Goal: Task Accomplishment & Management: Manage account settings

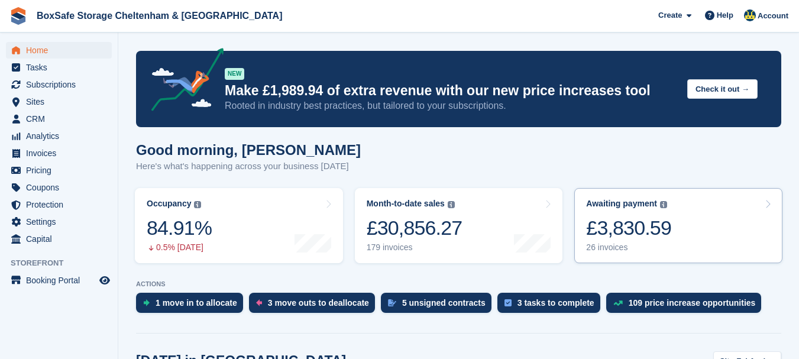
click at [618, 218] on div "£3,830.59" at bounding box center [628, 228] width 85 height 24
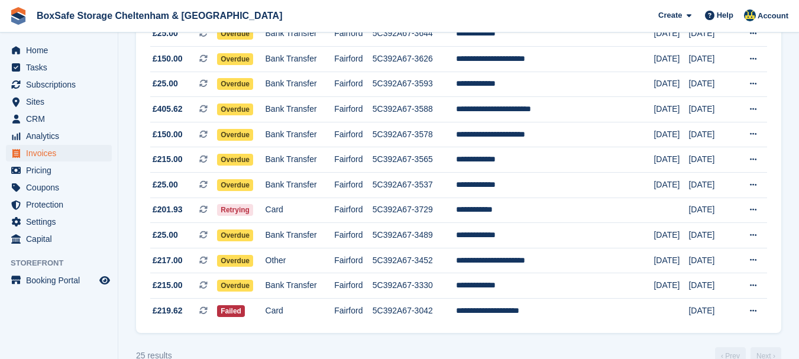
scroll to position [528, 0]
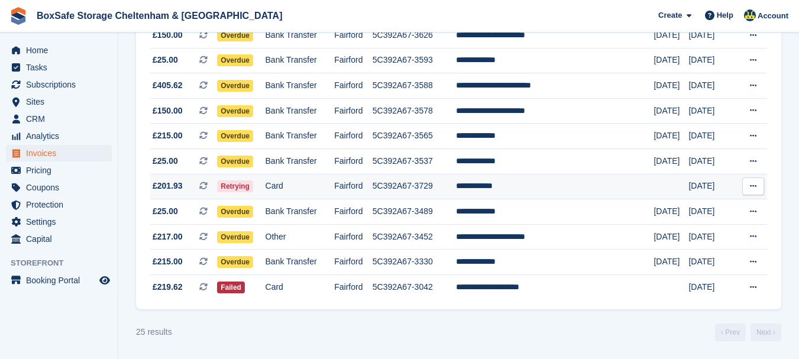
click at [518, 189] on td "**********" at bounding box center [555, 186] width 198 height 25
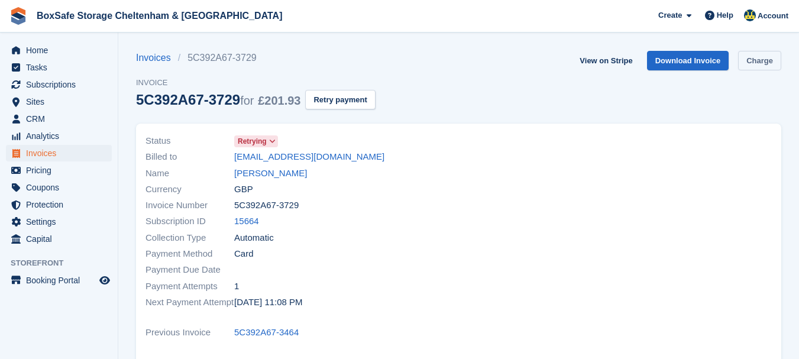
click at [750, 66] on link "Charge" at bounding box center [759, 61] width 43 height 20
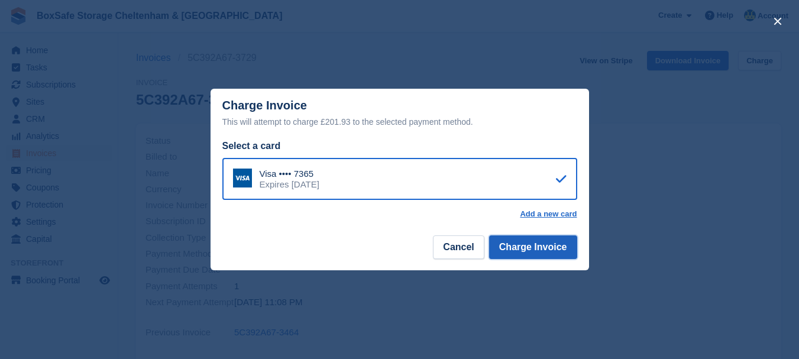
click at [541, 253] on button "Charge Invoice" at bounding box center [533, 247] width 88 height 24
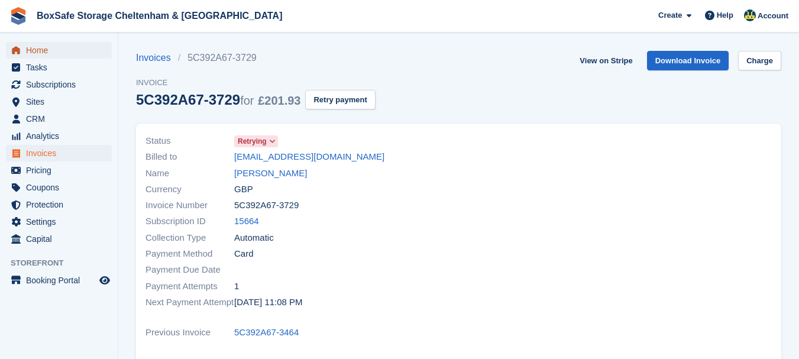
click at [75, 54] on span "Home" at bounding box center [61, 50] width 71 height 17
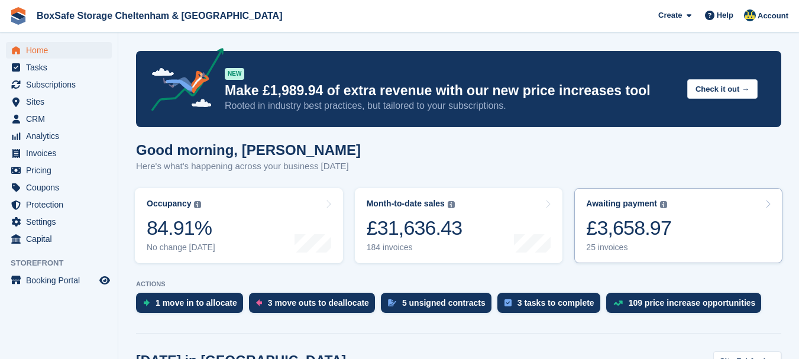
click at [679, 218] on link "Awaiting payment The total outstanding balance on all open invoices. £3,658.97 …" at bounding box center [678, 225] width 208 height 75
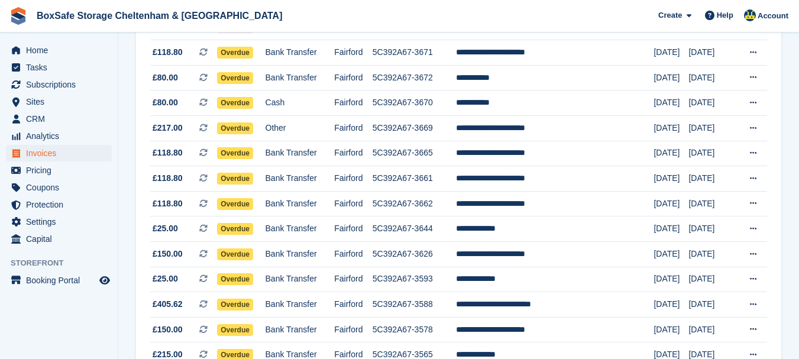
scroll to position [315, 0]
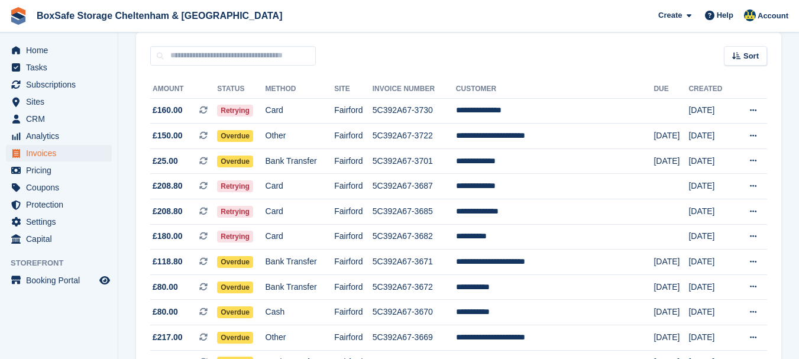
scroll to position [79, 0]
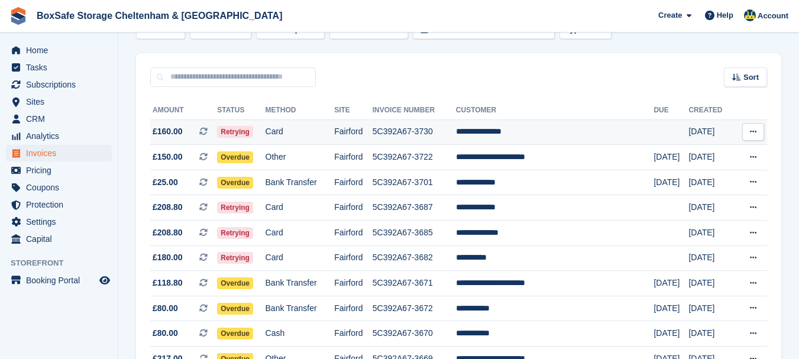
click at [573, 129] on td "**********" at bounding box center [555, 131] width 198 height 25
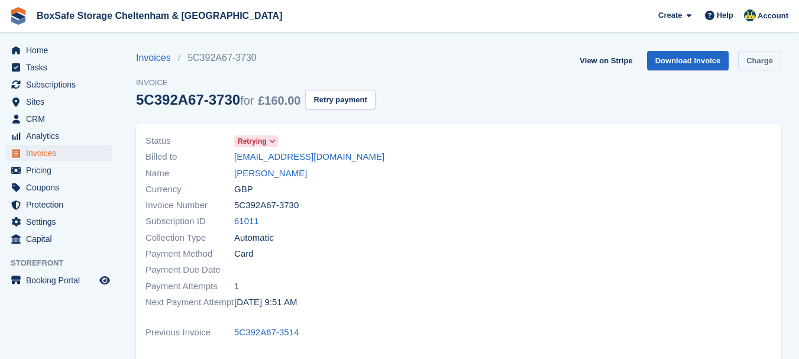
click at [760, 70] on link "Charge" at bounding box center [759, 61] width 43 height 20
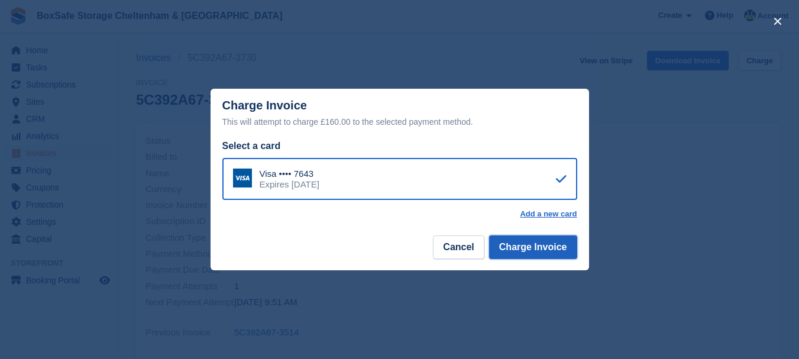
click at [518, 250] on button "Charge Invoice" at bounding box center [533, 247] width 88 height 24
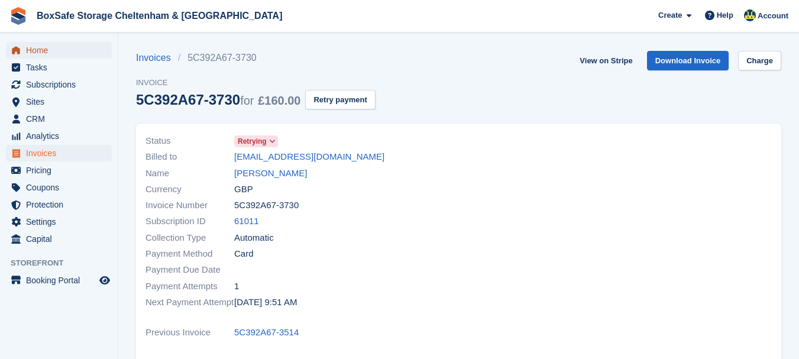
click at [79, 54] on span "Home" at bounding box center [61, 50] width 71 height 17
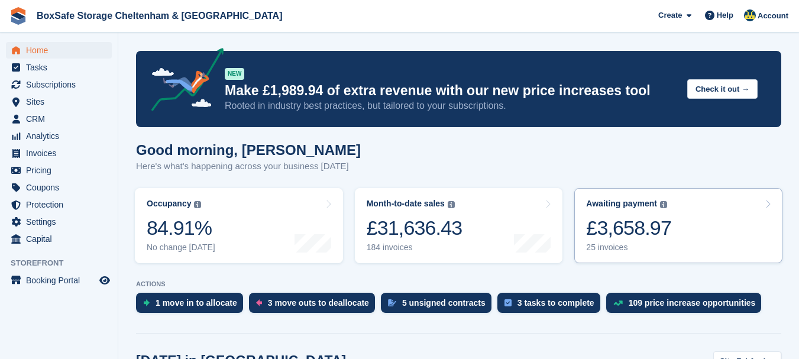
click at [655, 210] on div "Awaiting payment The total outstanding balance on all open invoices. £3,658.97 …" at bounding box center [628, 226] width 85 height 54
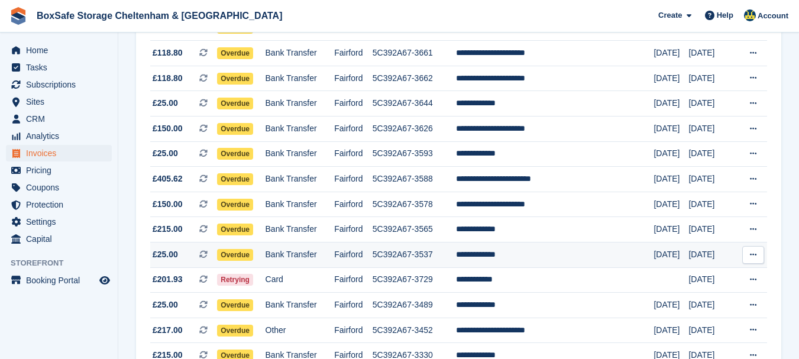
scroll to position [432, 0]
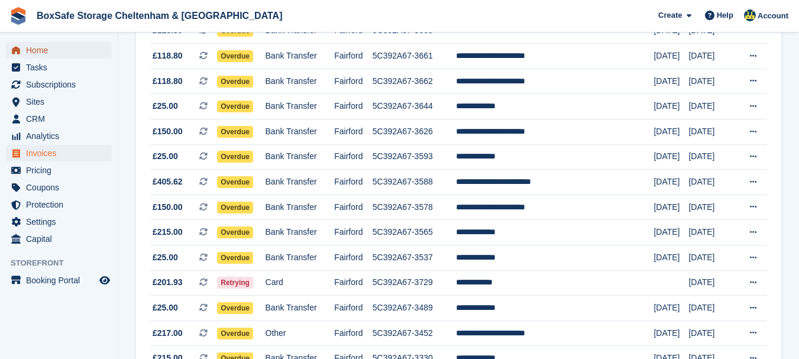
click at [56, 51] on span "Home" at bounding box center [61, 50] width 71 height 17
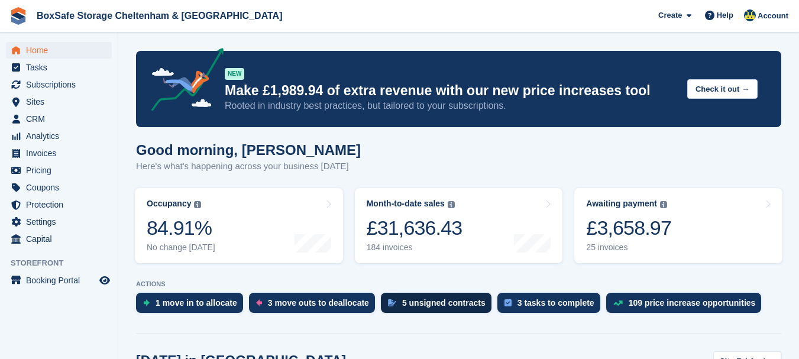
click at [425, 302] on div "5 unsigned contracts" at bounding box center [443, 302] width 83 height 9
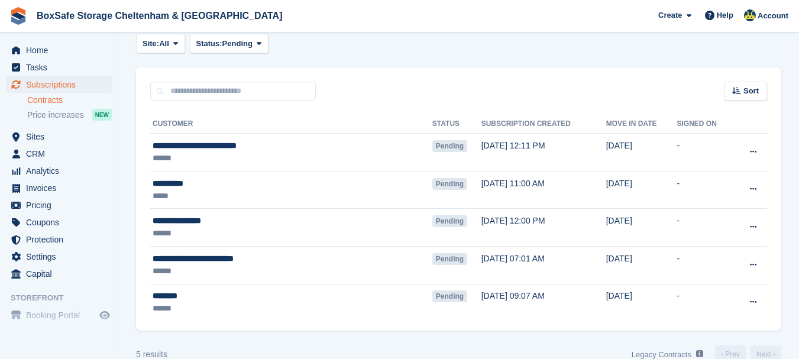
scroll to position [71, 0]
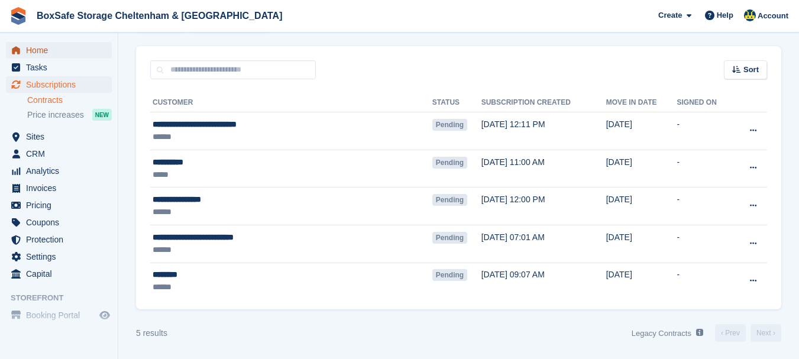
click at [52, 56] on span "Home" at bounding box center [61, 50] width 71 height 17
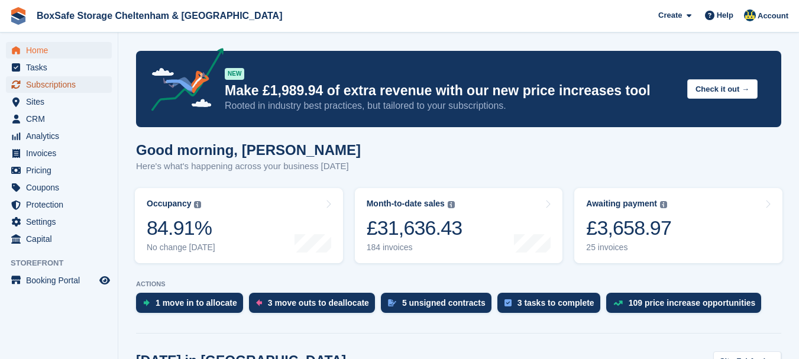
click at [59, 79] on span "Subscriptions" at bounding box center [61, 84] width 71 height 17
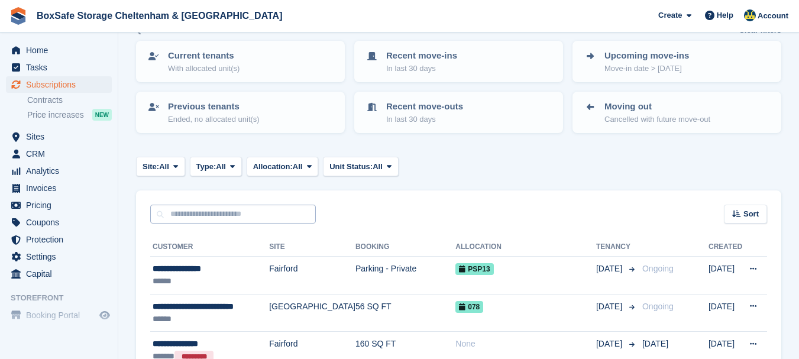
scroll to position [59, 0]
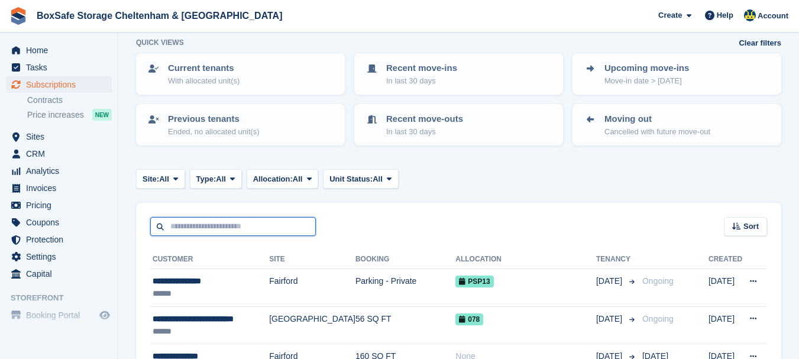
click at [189, 224] on input "text" at bounding box center [233, 227] width 166 height 20
type input "******"
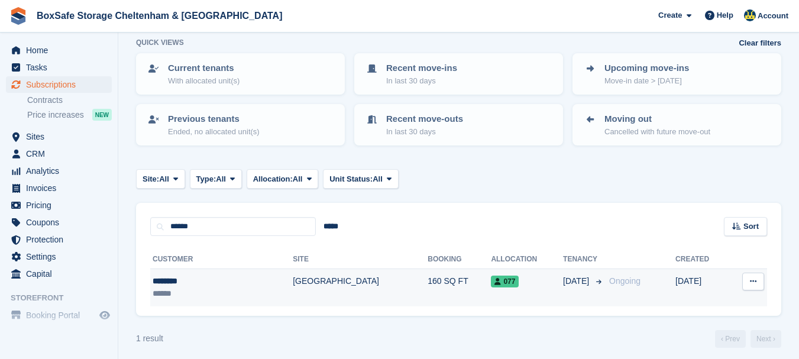
click at [174, 283] on div "********" at bounding box center [197, 281] width 89 height 12
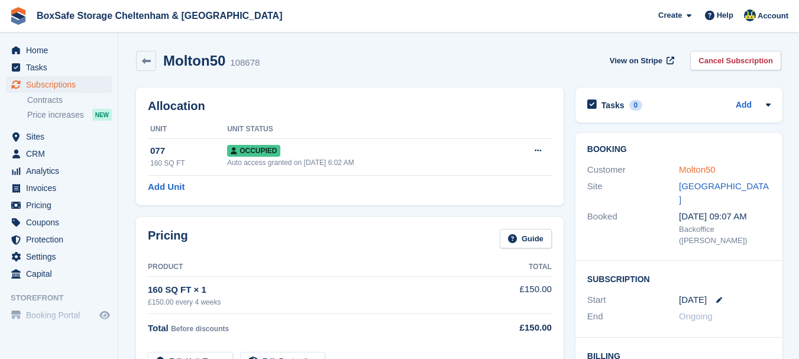
click at [703, 169] on link "Molton50" at bounding box center [697, 169] width 37 height 10
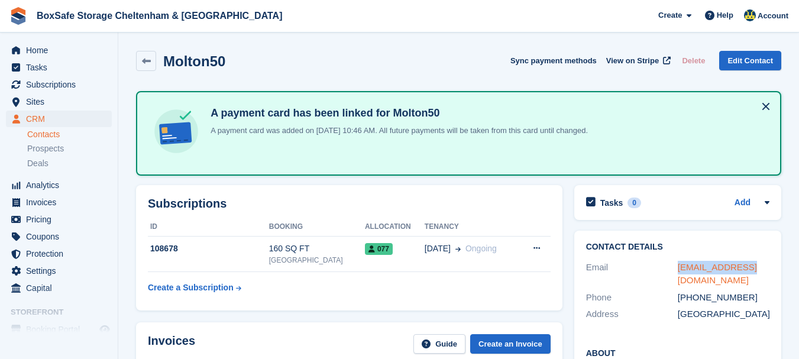
drag, startPoint x: 759, startPoint y: 267, endPoint x: 677, endPoint y: 272, distance: 81.7
click at [678, 272] on div "nc@molton50.com" at bounding box center [724, 274] width 92 height 27
copy link "nc@molton50.com"
click at [31, 54] on span "Home" at bounding box center [61, 50] width 71 height 17
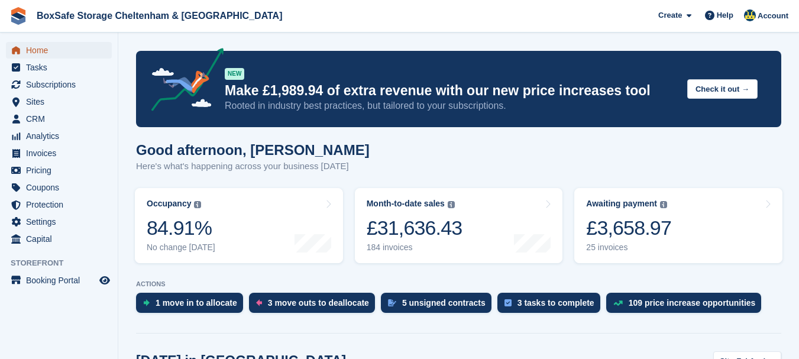
click at [62, 50] on span "Home" at bounding box center [61, 50] width 71 height 17
click at [53, 82] on span "Subscriptions" at bounding box center [61, 84] width 71 height 17
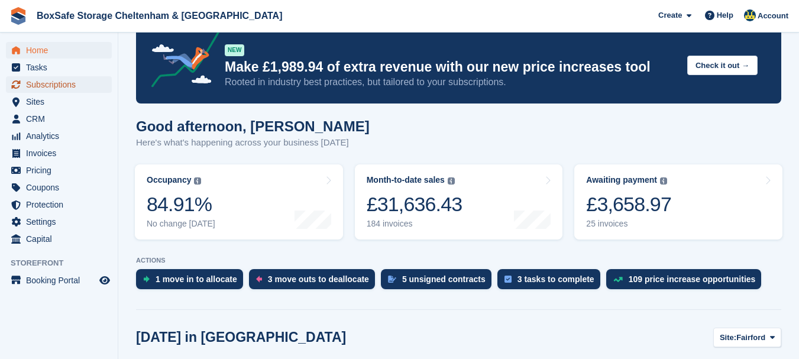
scroll to position [50, 0]
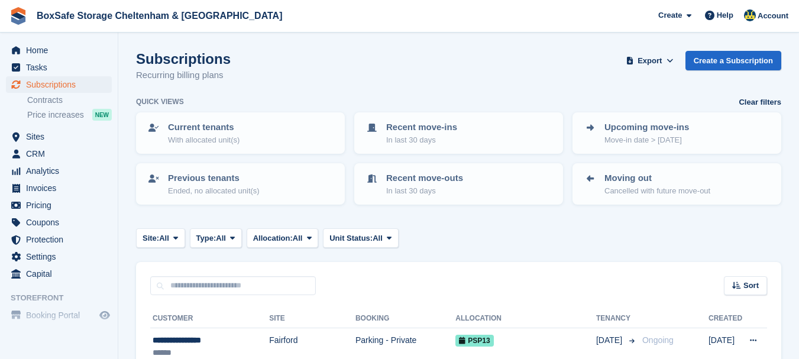
scroll to position [142, 0]
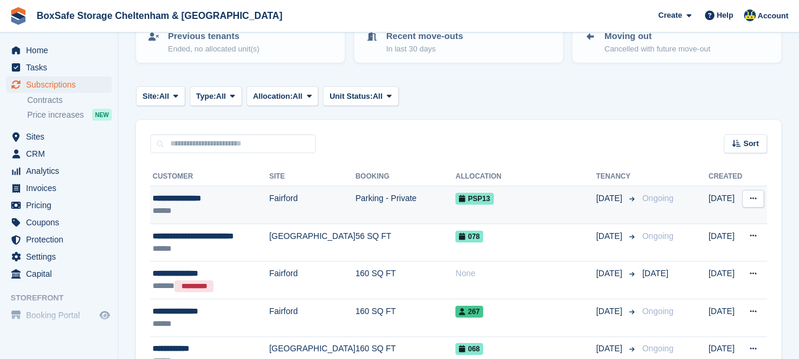
click at [186, 199] on div "**********" at bounding box center [211, 198] width 117 height 12
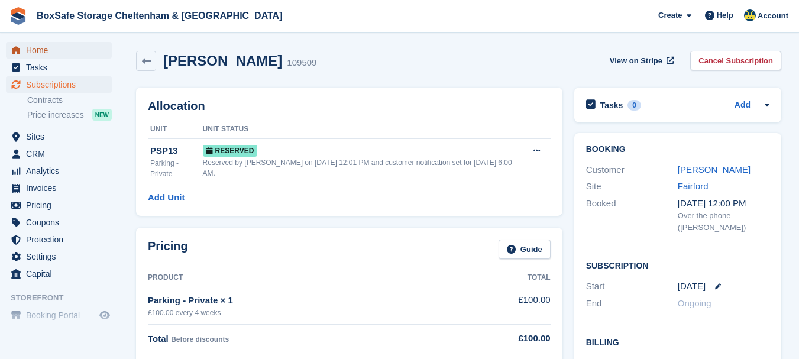
click at [44, 50] on span "Home" at bounding box center [61, 50] width 71 height 17
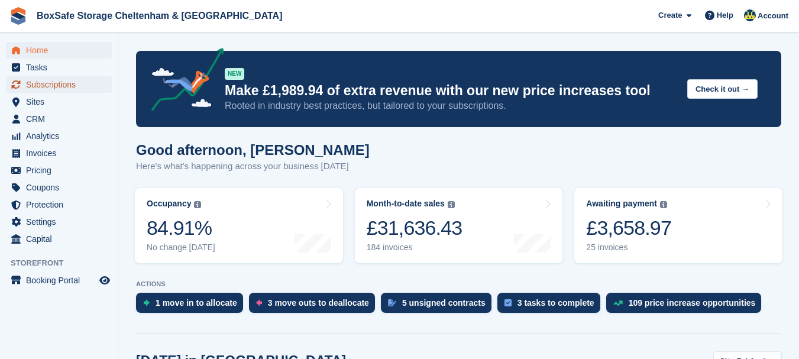
click at [63, 82] on span "Subscriptions" at bounding box center [61, 84] width 71 height 17
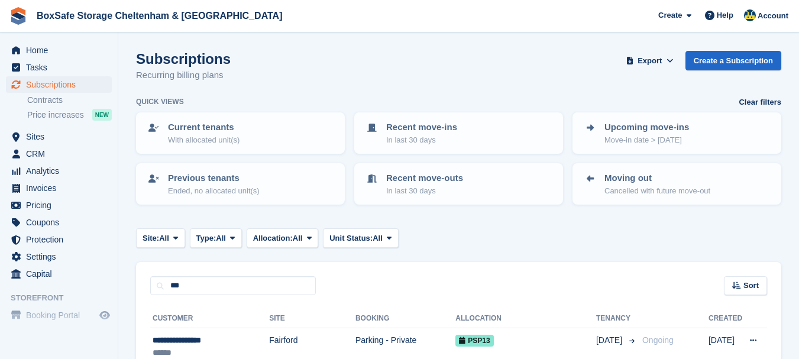
type input "***"
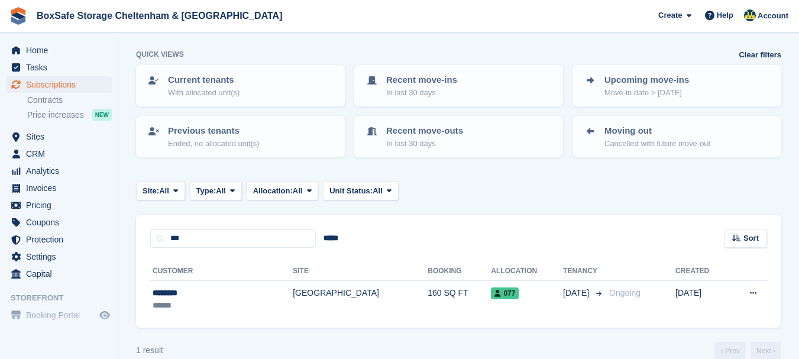
scroll to position [66, 0]
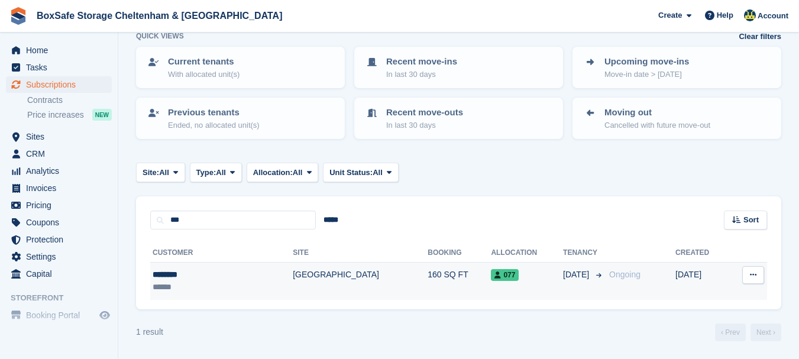
click at [184, 272] on div "********" at bounding box center [197, 275] width 89 height 12
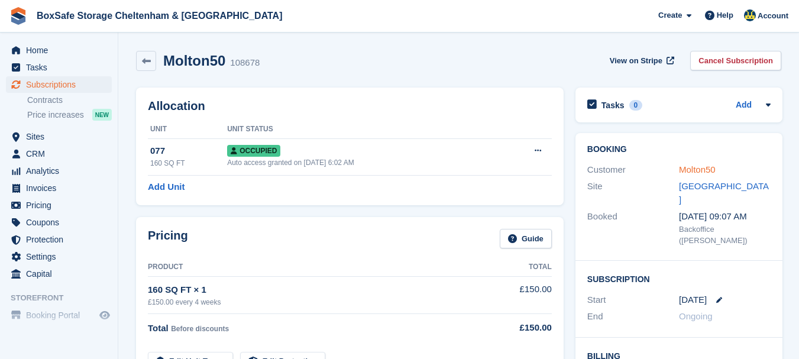
click at [696, 170] on link "Molton50" at bounding box center [697, 169] width 37 height 10
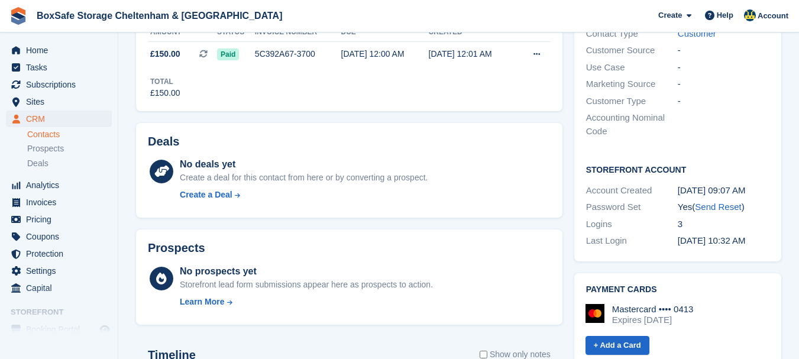
scroll to position [355, 0]
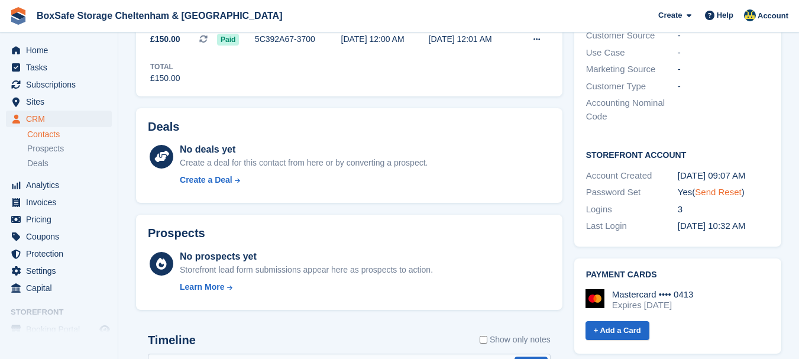
click at [718, 187] on link "Send Reset" at bounding box center [718, 192] width 46 height 10
click at [34, 54] on span "Home" at bounding box center [61, 50] width 71 height 17
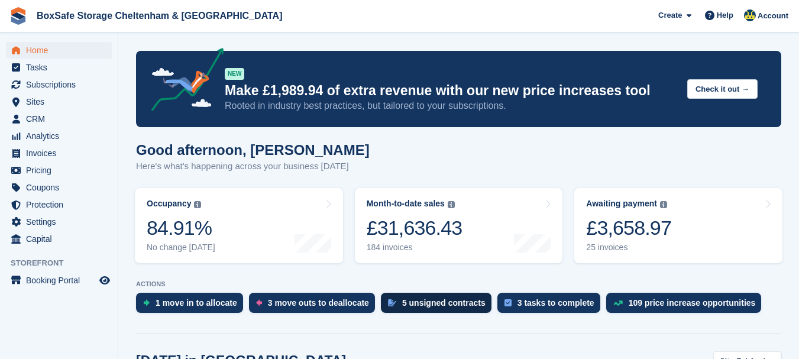
click at [402, 298] on div "5 unsigned contracts" at bounding box center [443, 302] width 83 height 9
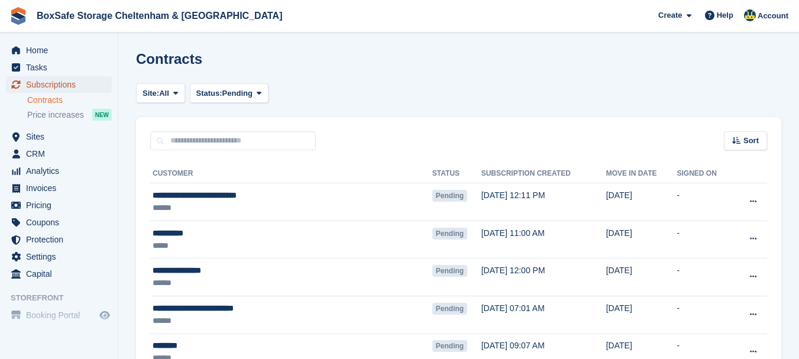
click at [60, 82] on span "Subscriptions" at bounding box center [61, 84] width 71 height 17
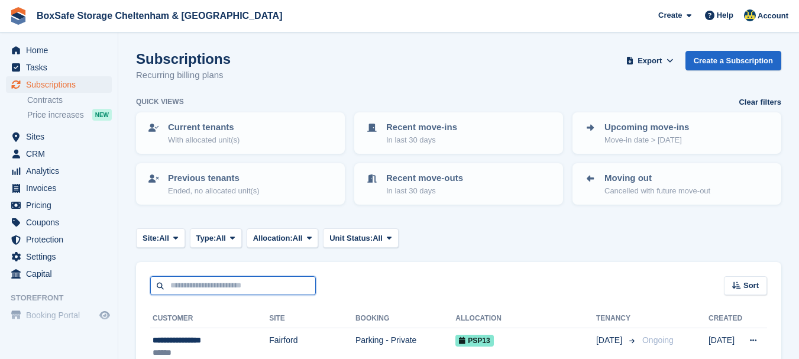
click at [191, 281] on input "text" at bounding box center [233, 286] width 166 height 20
type input "******"
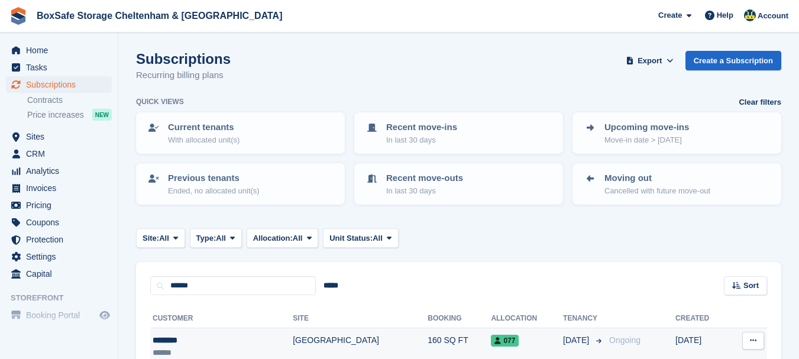
click at [173, 341] on div "********" at bounding box center [197, 340] width 89 height 12
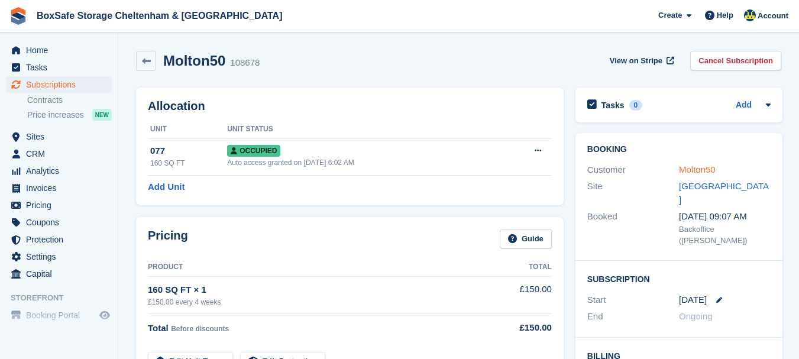
click at [689, 174] on link "Molton50" at bounding box center [697, 169] width 37 height 10
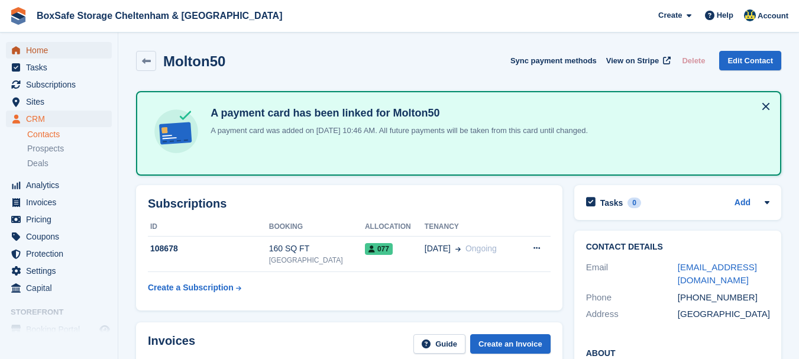
click at [41, 47] on span "Home" at bounding box center [61, 50] width 71 height 17
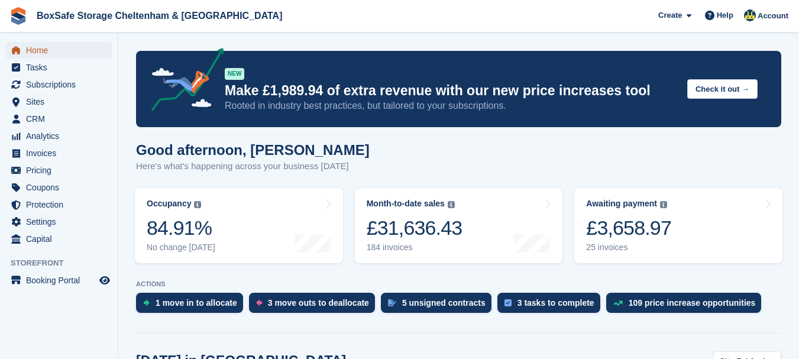
click at [66, 53] on span "Home" at bounding box center [61, 50] width 71 height 17
click at [39, 49] on span "Home" at bounding box center [61, 50] width 71 height 17
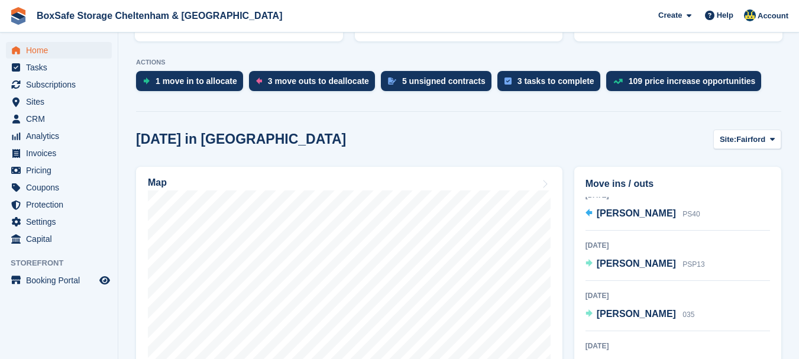
scroll to position [169, 0]
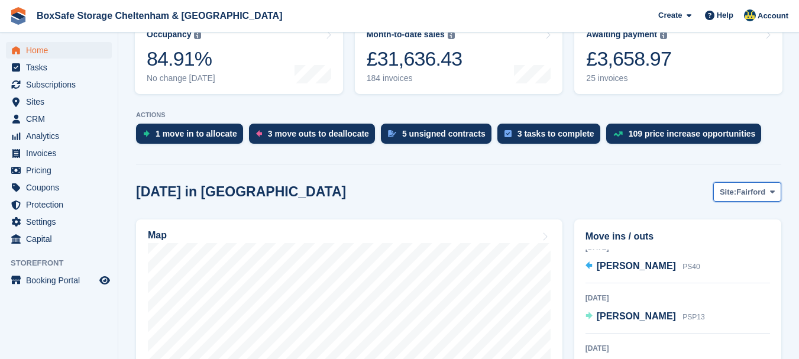
click at [757, 194] on span "Fairford" at bounding box center [750, 192] width 29 height 12
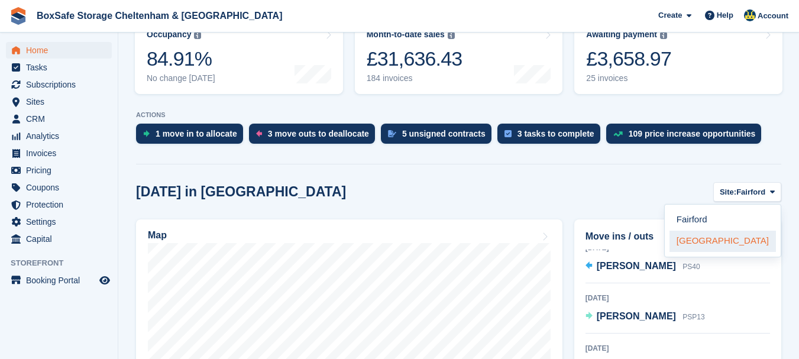
click at [732, 242] on link "[GEOGRAPHIC_DATA]" at bounding box center [723, 241] width 106 height 21
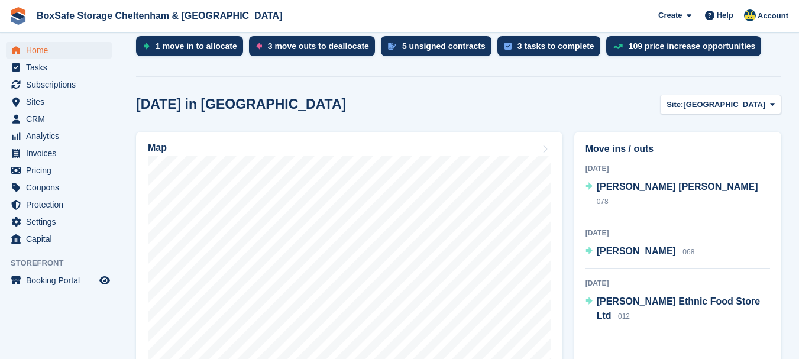
scroll to position [273, 0]
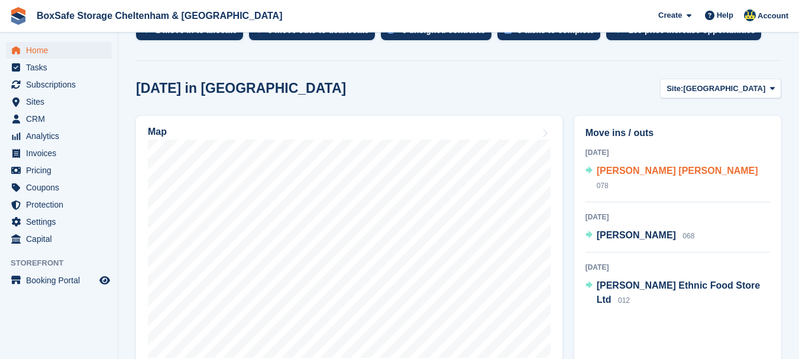
click at [693, 175] on span "[PERSON_NAME] [PERSON_NAME]" at bounding box center [677, 171] width 161 height 10
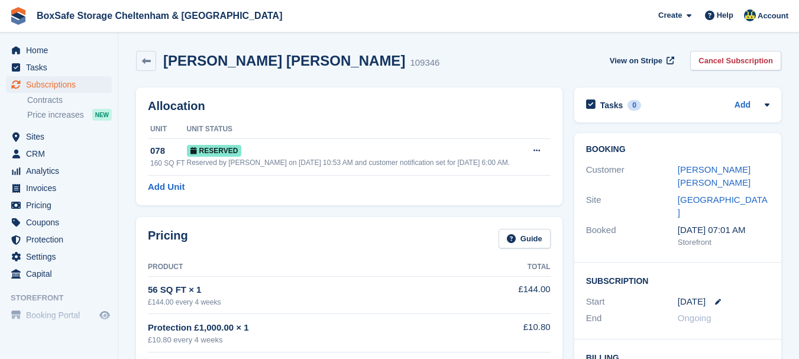
click at [693, 175] on link "[PERSON_NAME] [PERSON_NAME]" at bounding box center [714, 176] width 73 height 24
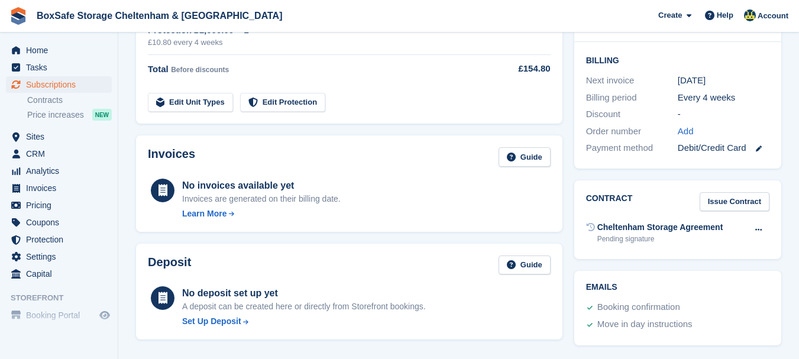
scroll to position [331, 0]
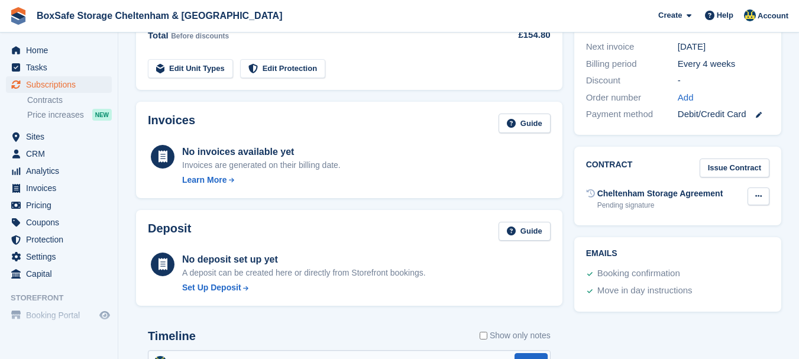
click at [754, 188] on button at bounding box center [759, 197] width 22 height 18
click at [674, 228] on p "Send contract" at bounding box center [712, 234] width 103 height 15
click at [51, 53] on span "Home" at bounding box center [61, 50] width 71 height 17
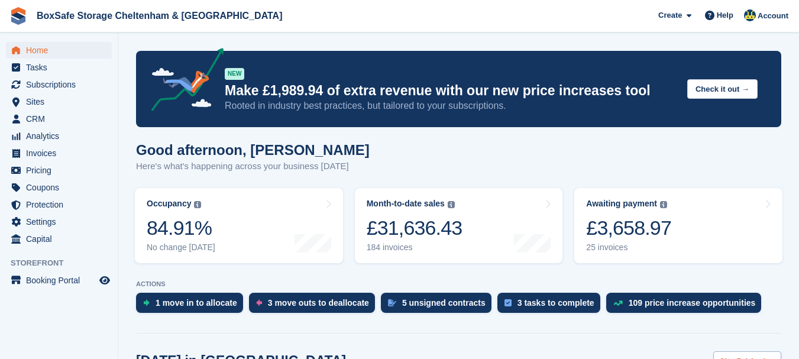
scroll to position [150, 0]
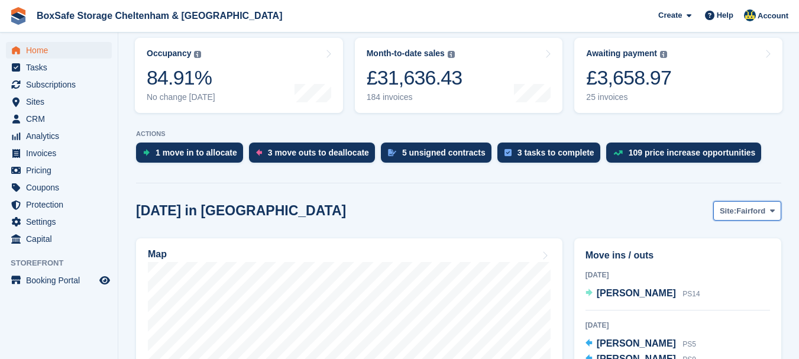
click at [779, 212] on button "Site: [GEOGRAPHIC_DATA]" at bounding box center [747, 211] width 68 height 20
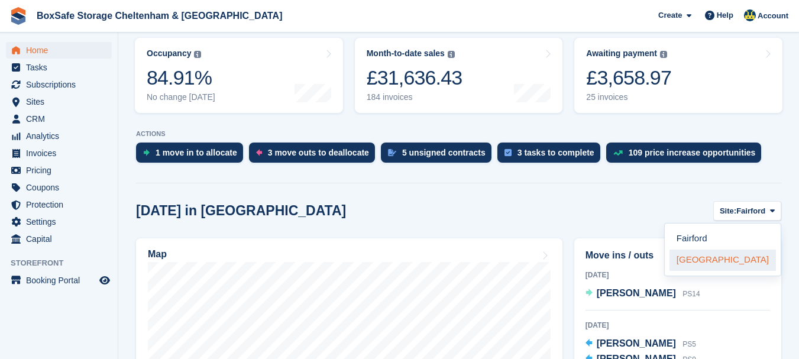
click at [723, 256] on link "[GEOGRAPHIC_DATA]" at bounding box center [723, 260] width 106 height 21
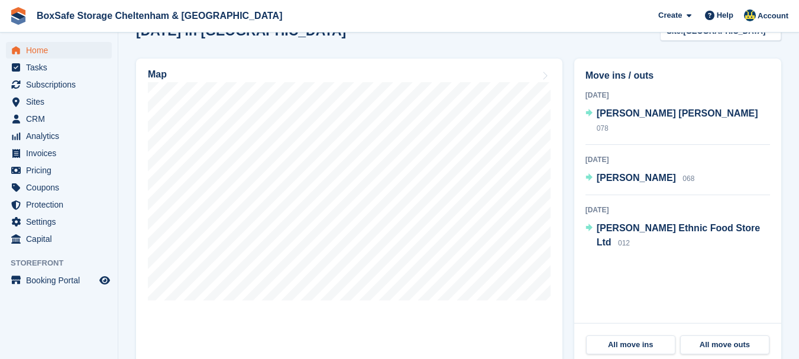
scroll to position [332, 0]
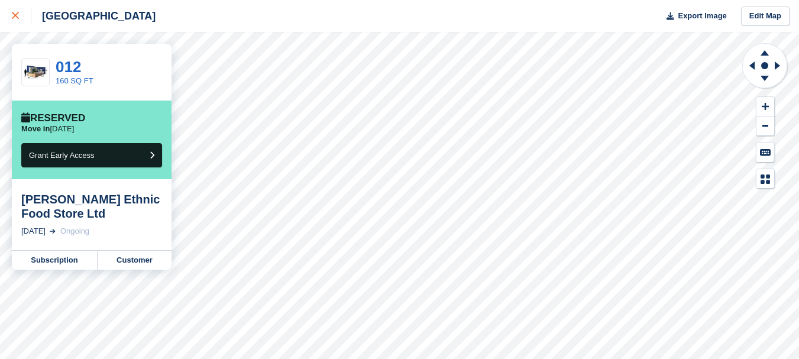
click at [14, 20] on div at bounding box center [22, 16] width 20 height 14
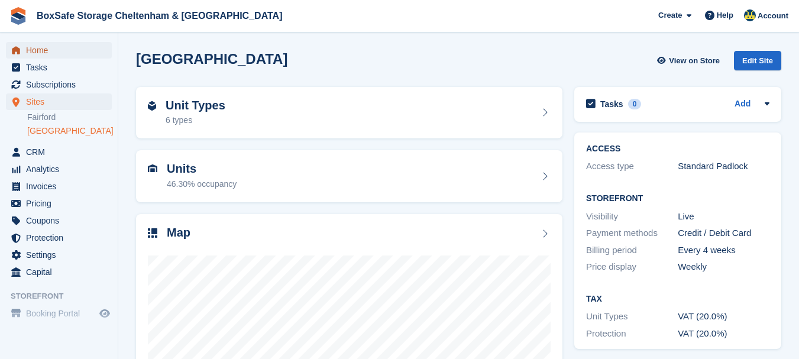
click at [61, 47] on span "Home" at bounding box center [61, 50] width 71 height 17
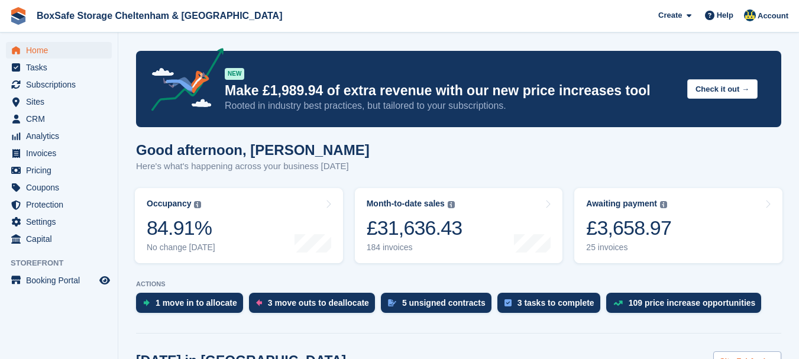
scroll to position [207, 0]
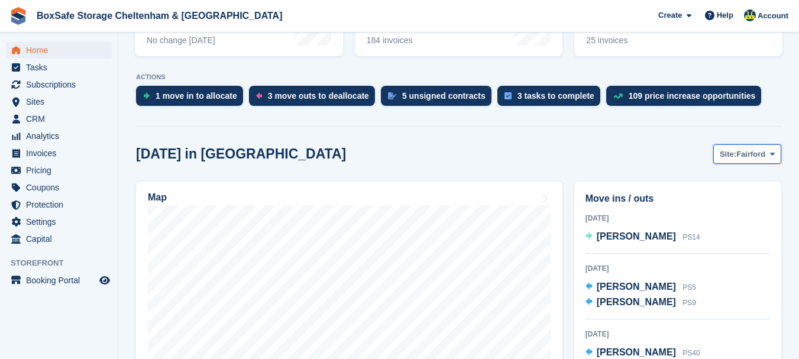
click at [745, 157] on span "Fairford" at bounding box center [750, 154] width 29 height 12
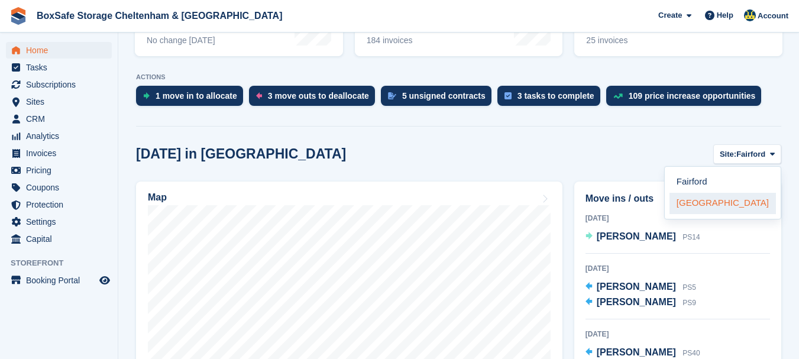
click at [716, 208] on link "[GEOGRAPHIC_DATA]" at bounding box center [723, 203] width 106 height 21
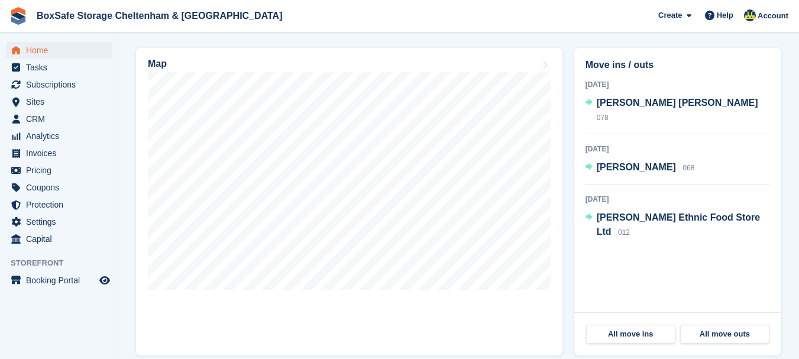
scroll to position [371, 0]
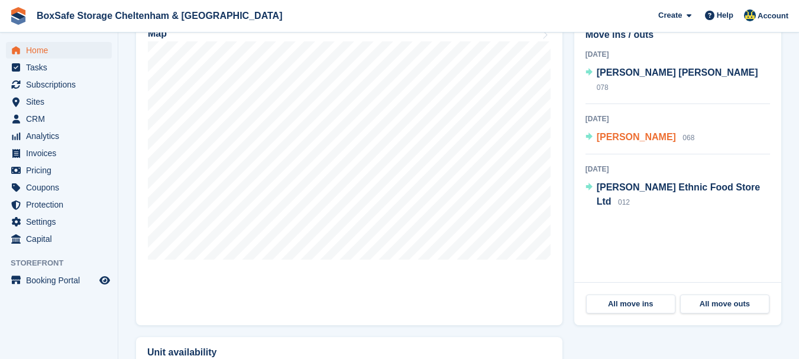
click at [640, 132] on span "[PERSON_NAME]" at bounding box center [636, 137] width 79 height 10
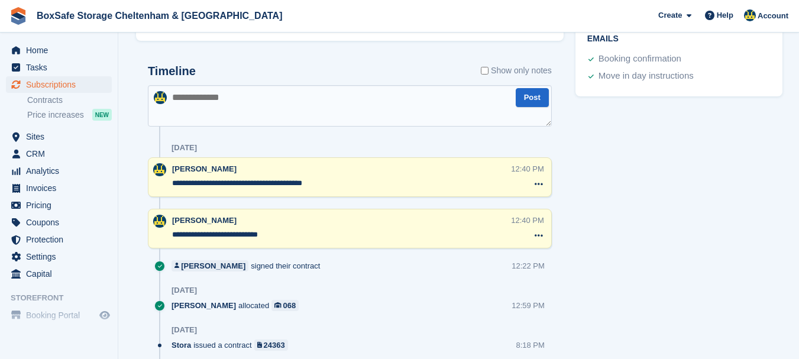
scroll to position [357, 0]
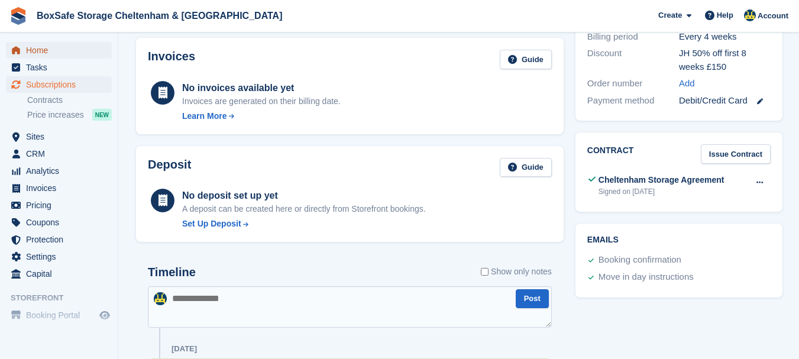
click at [31, 51] on span "Home" at bounding box center [61, 50] width 71 height 17
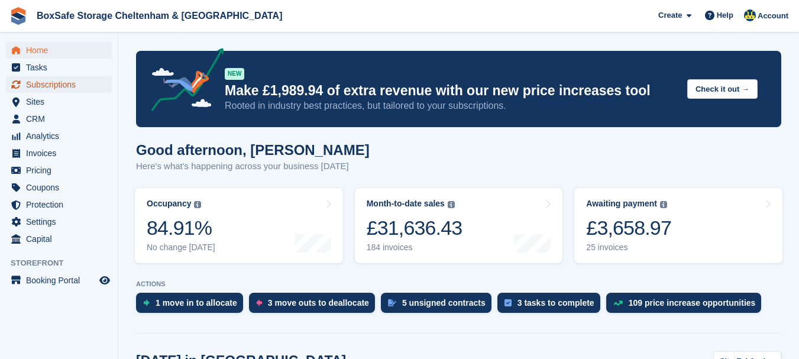
click at [88, 84] on span "Subscriptions" at bounding box center [61, 84] width 71 height 17
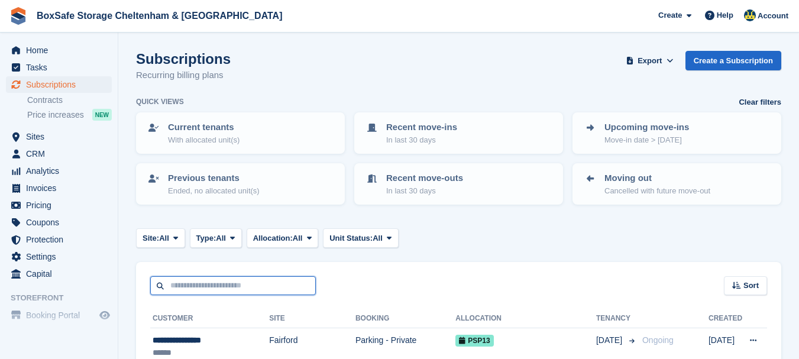
click at [212, 281] on input "text" at bounding box center [233, 286] width 166 height 20
type input "******"
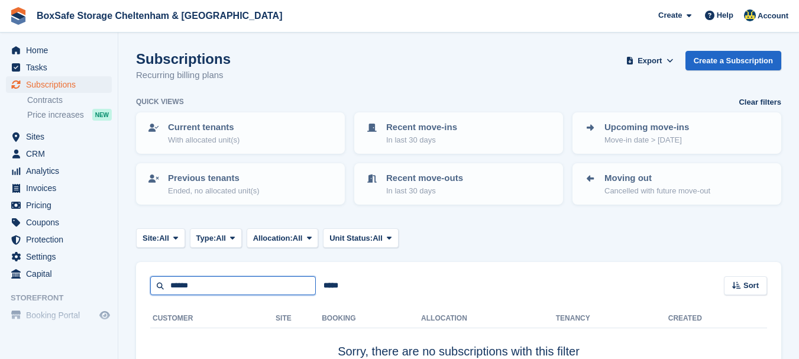
click at [212, 281] on input "******" at bounding box center [233, 286] width 166 height 20
type input "****"
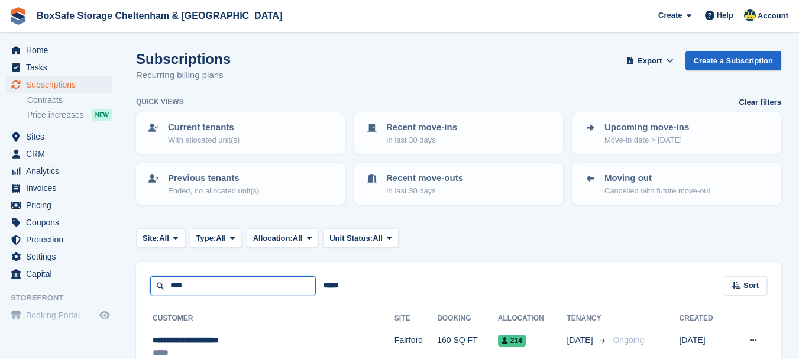
click at [210, 283] on input "****" at bounding box center [233, 286] width 166 height 20
type input "*"
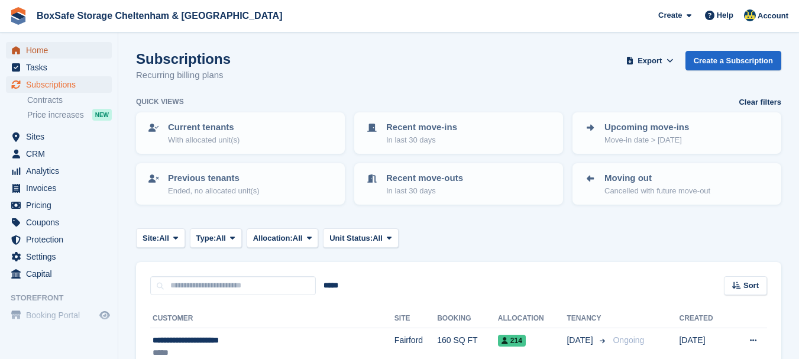
click at [85, 54] on span "Home" at bounding box center [61, 50] width 71 height 17
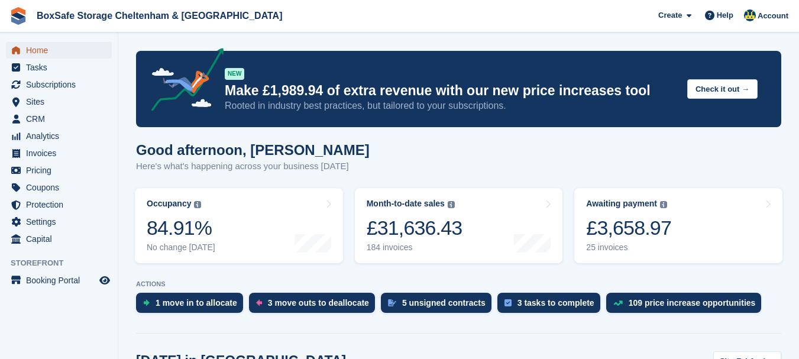
click at [64, 52] on span "Home" at bounding box center [61, 50] width 71 height 17
